Goal: Transaction & Acquisition: Purchase product/service

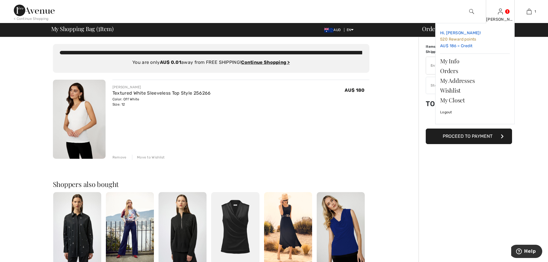
click at [459, 45] on link "Hi, Elke! 520 Reward points AU$ 186 = Credit" at bounding box center [475, 39] width 70 height 23
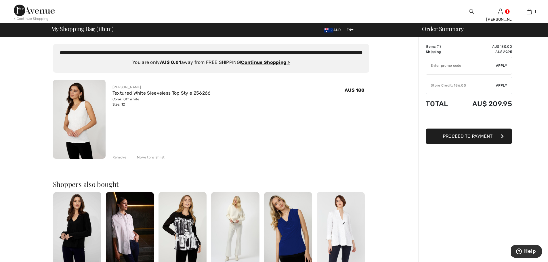
drag, startPoint x: 535, startPoint y: 11, endPoint x: 525, endPoint y: 13, distance: 9.6
click at [482, 137] on span "Proceed to Payment" at bounding box center [467, 135] width 50 height 5
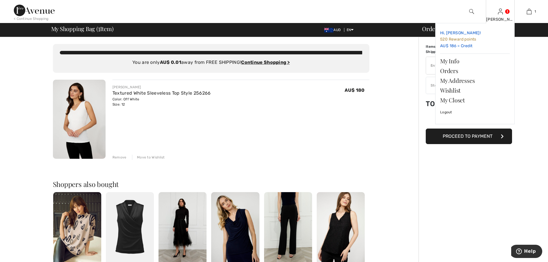
click at [459, 41] on span "520 Reward points" at bounding box center [458, 39] width 36 height 5
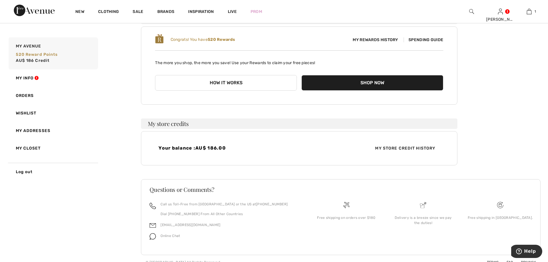
scroll to position [64, 0]
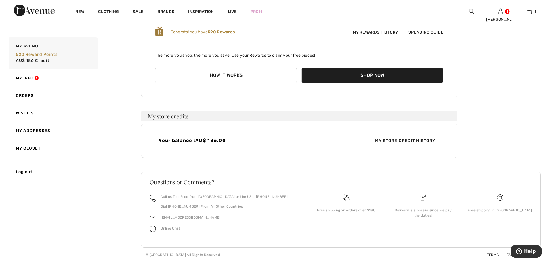
click at [391, 139] on span "My Store Credit History" at bounding box center [404, 141] width 69 height 6
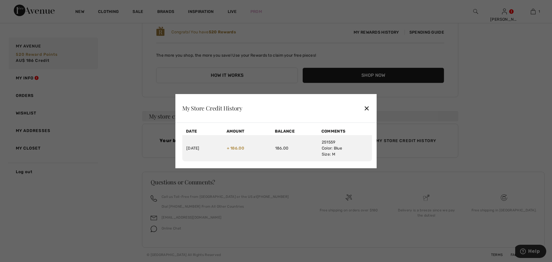
click at [364, 108] on div "✕" at bounding box center [367, 108] width 6 height 12
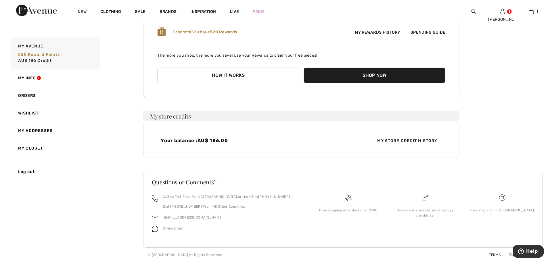
scroll to position [0, 0]
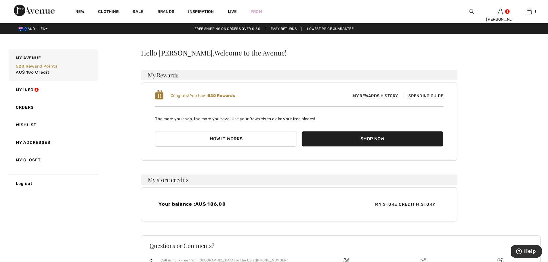
click at [470, 10] on img at bounding box center [471, 11] width 5 height 7
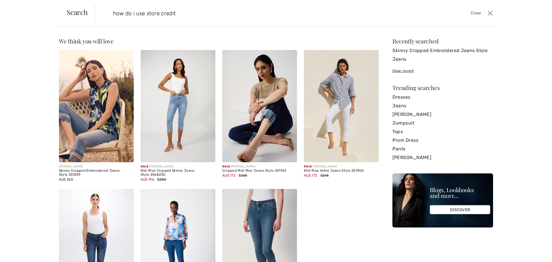
type input "how do i use store credit"
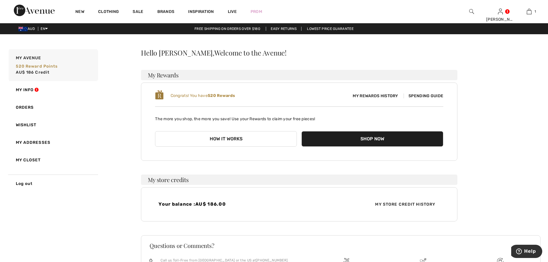
click at [217, 204] on span "AU$ 186.00" at bounding box center [210, 203] width 30 height 5
click at [199, 207] on div "Your balance : AU$ 186.00" at bounding box center [227, 204] width 144 height 6
click at [198, 205] on span "AU$ 186.00" at bounding box center [210, 203] width 30 height 5
click at [200, 204] on span "AU$ 186.00" at bounding box center [210, 203] width 30 height 5
click at [415, 202] on span "My Store Credit History" at bounding box center [404, 204] width 69 height 6
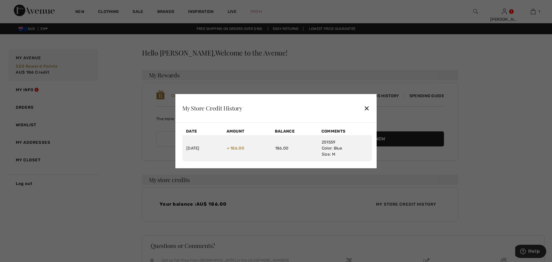
click at [367, 108] on div "✕" at bounding box center [367, 108] width 6 height 12
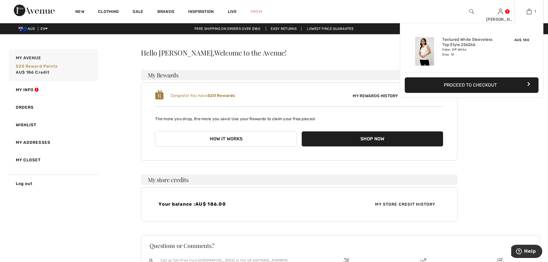
click at [483, 88] on button "Proceed to Checkout" at bounding box center [472, 85] width 134 height 16
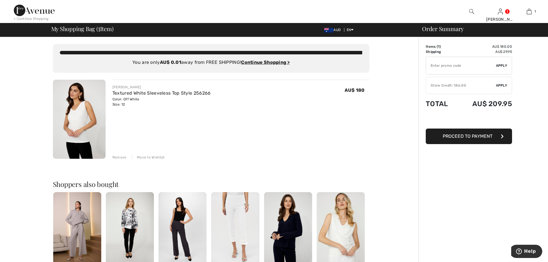
click at [448, 64] on input "TEXT" at bounding box center [461, 65] width 70 height 17
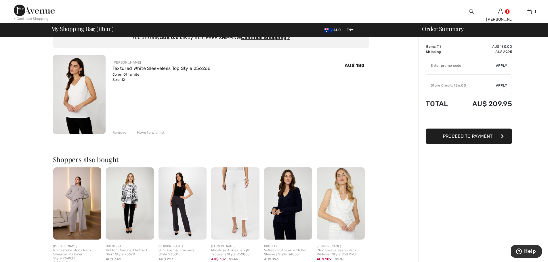
scroll to position [22, 0]
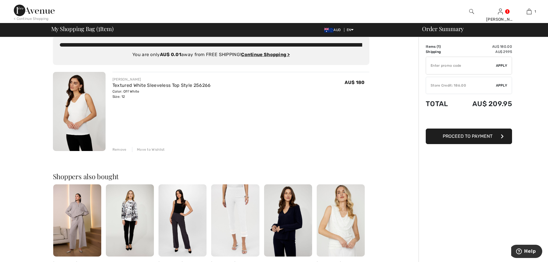
scroll to position [0, 0]
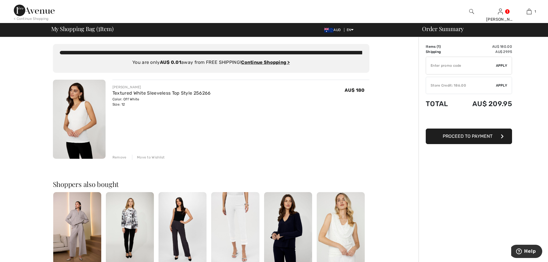
click at [438, 69] on input "TEXT" at bounding box center [461, 65] width 70 height 17
click at [499, 66] on span "Apply" at bounding box center [502, 65] width 12 height 5
type input "ST0RECREDIT"
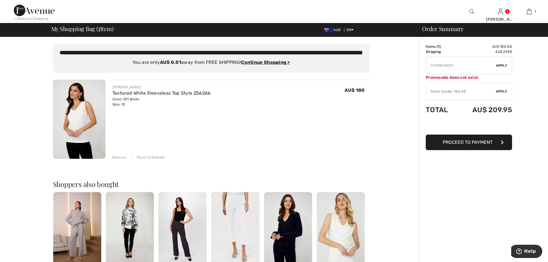
click at [448, 92] on div "Store Credit: 186.00" at bounding box center [461, 91] width 70 height 5
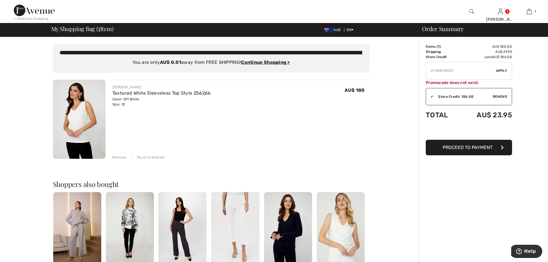
click at [479, 150] on span "Proceed to Payment" at bounding box center [467, 147] width 50 height 5
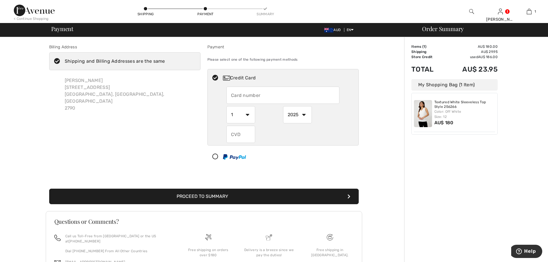
click at [245, 96] on input "text" at bounding box center [282, 95] width 113 height 17
radio input "true"
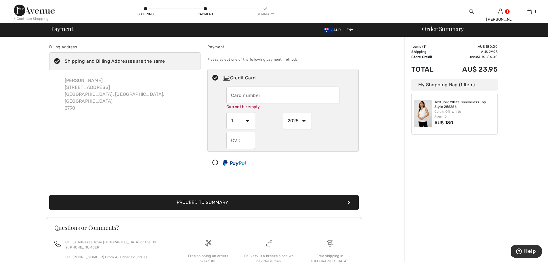
type input "[CREDIT_CARD_NUMBER]"
select select "3"
select select "2028"
type input "134"
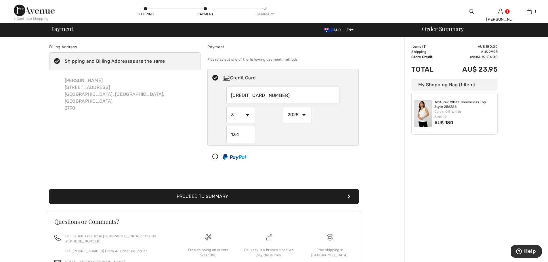
click at [226, 197] on button "Proceed to Summary" at bounding box center [203, 197] width 309 height 16
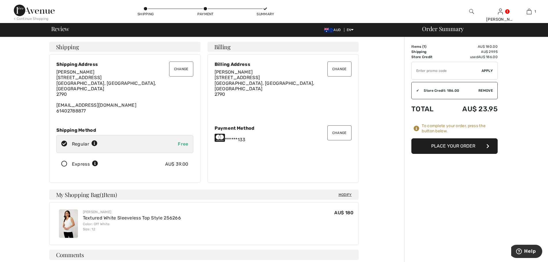
click at [472, 147] on button "Place Your Order" at bounding box center [454, 146] width 86 height 16
